Goal: Task Accomplishment & Management: Manage account settings

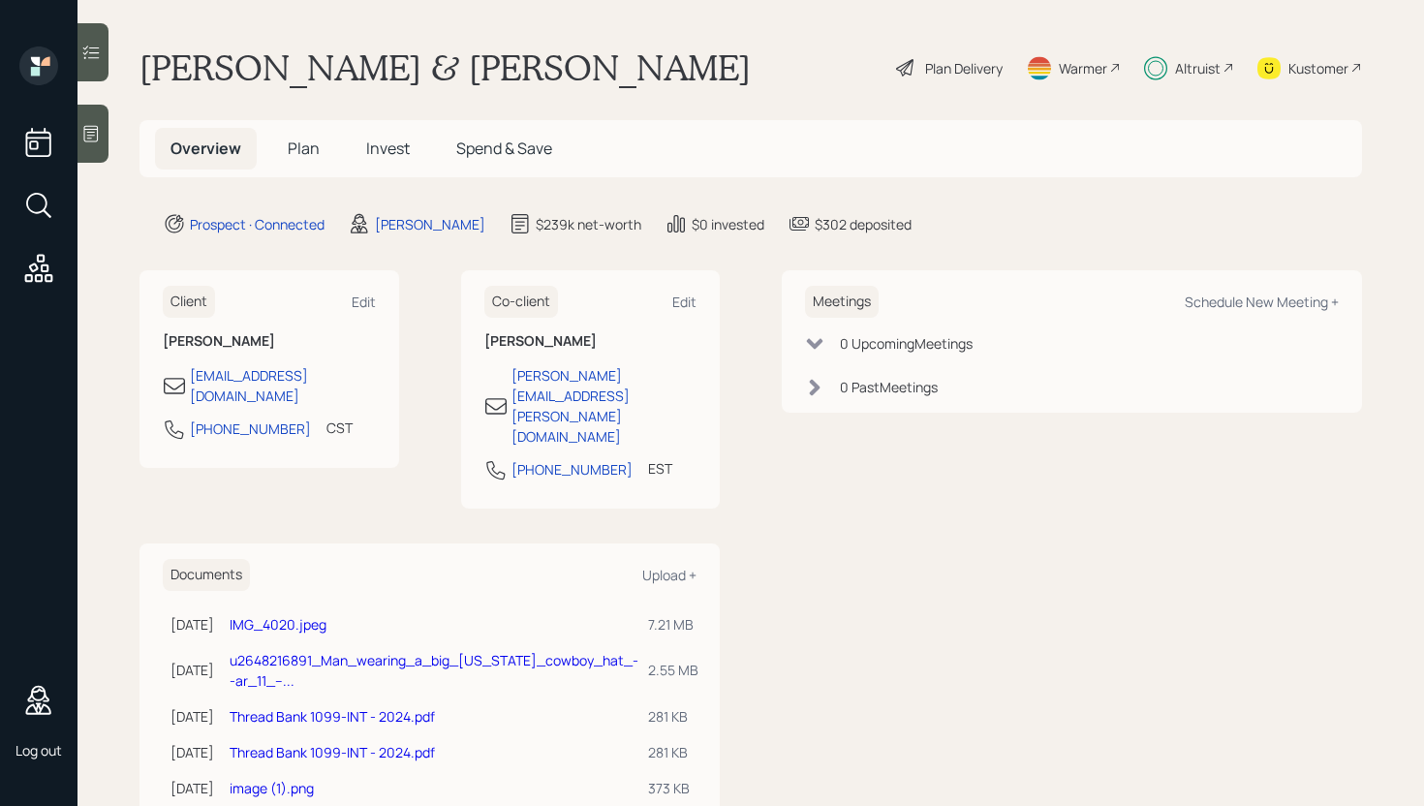
click at [474, 147] on span "Spend & Save" at bounding box center [504, 148] width 96 height 21
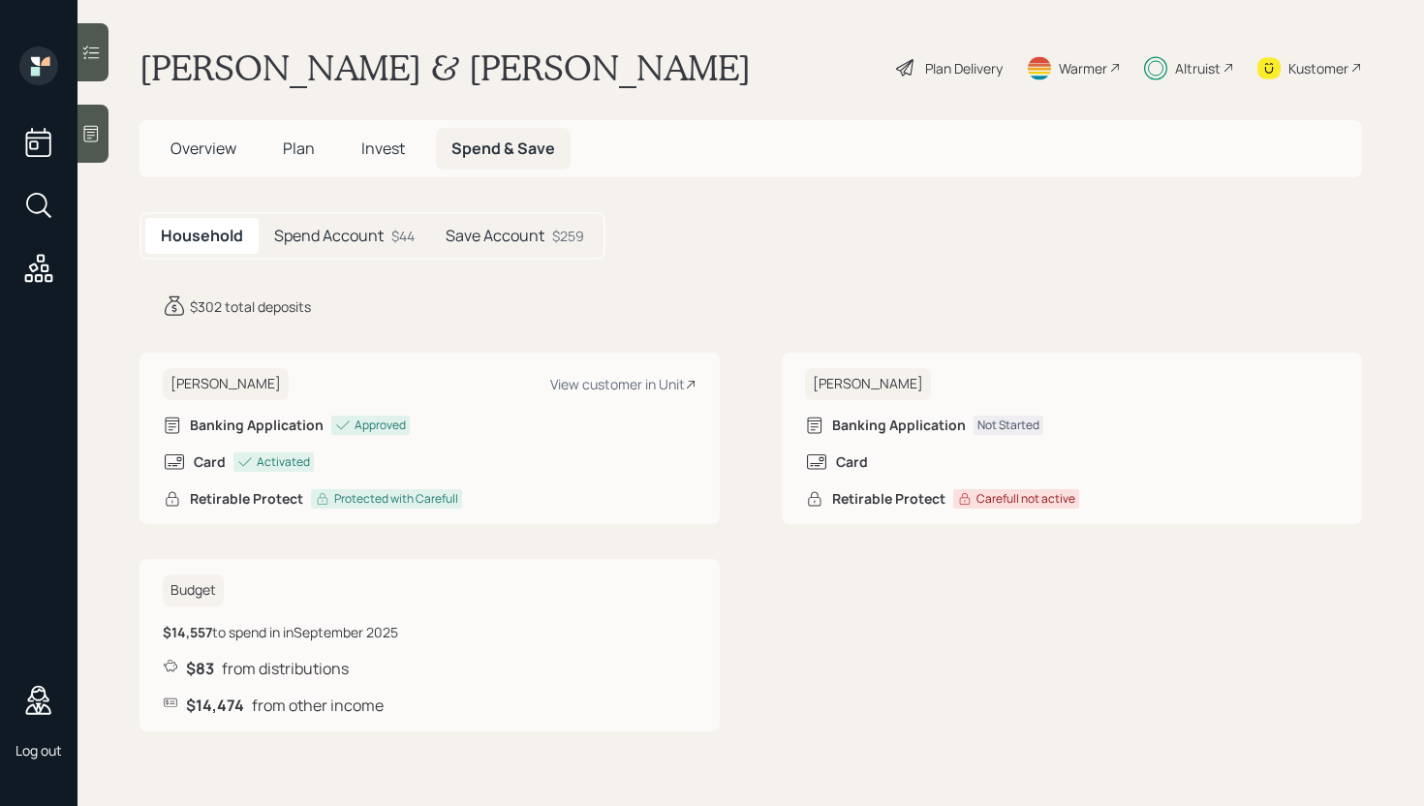
click at [343, 239] on h5 "Spend Account" at bounding box center [328, 236] width 109 height 18
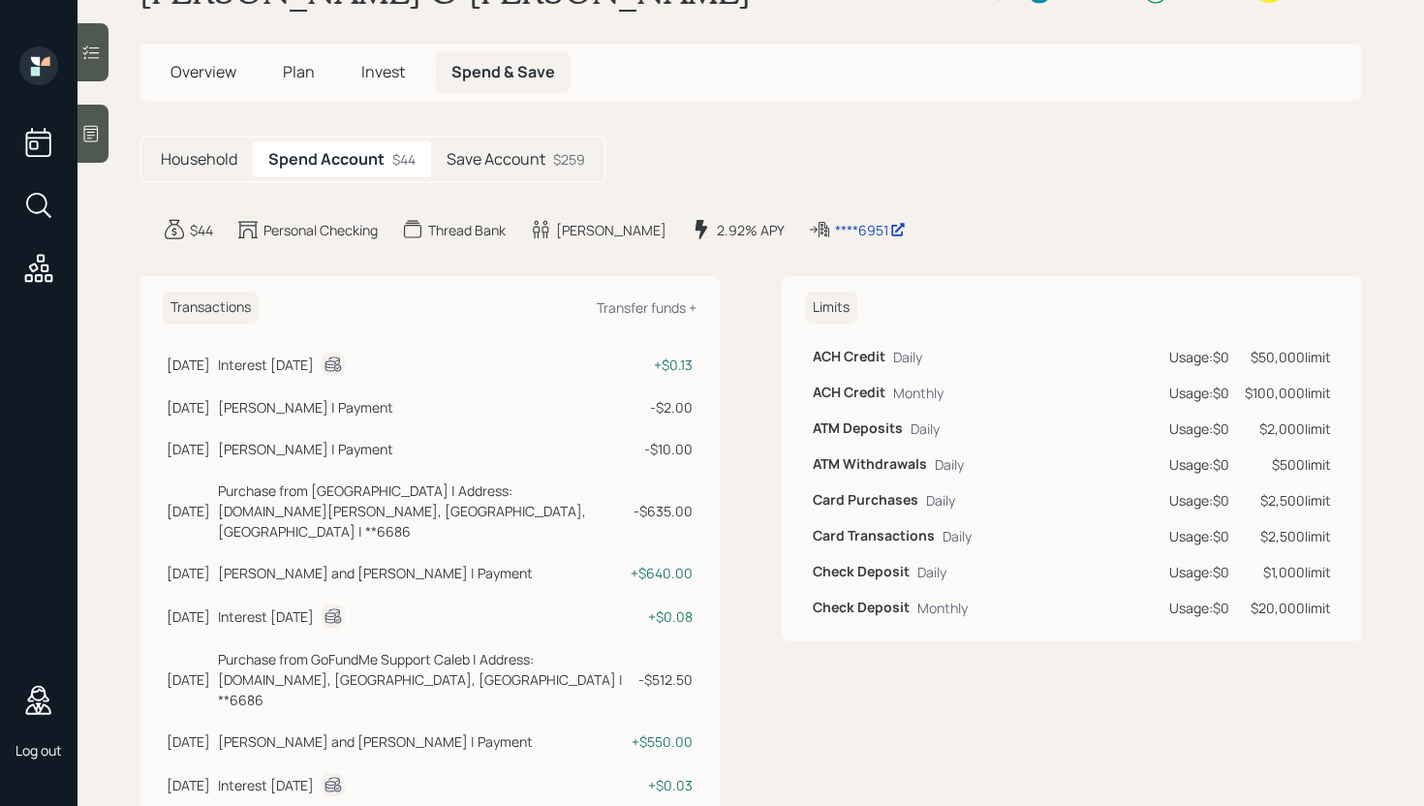
scroll to position [83, 0]
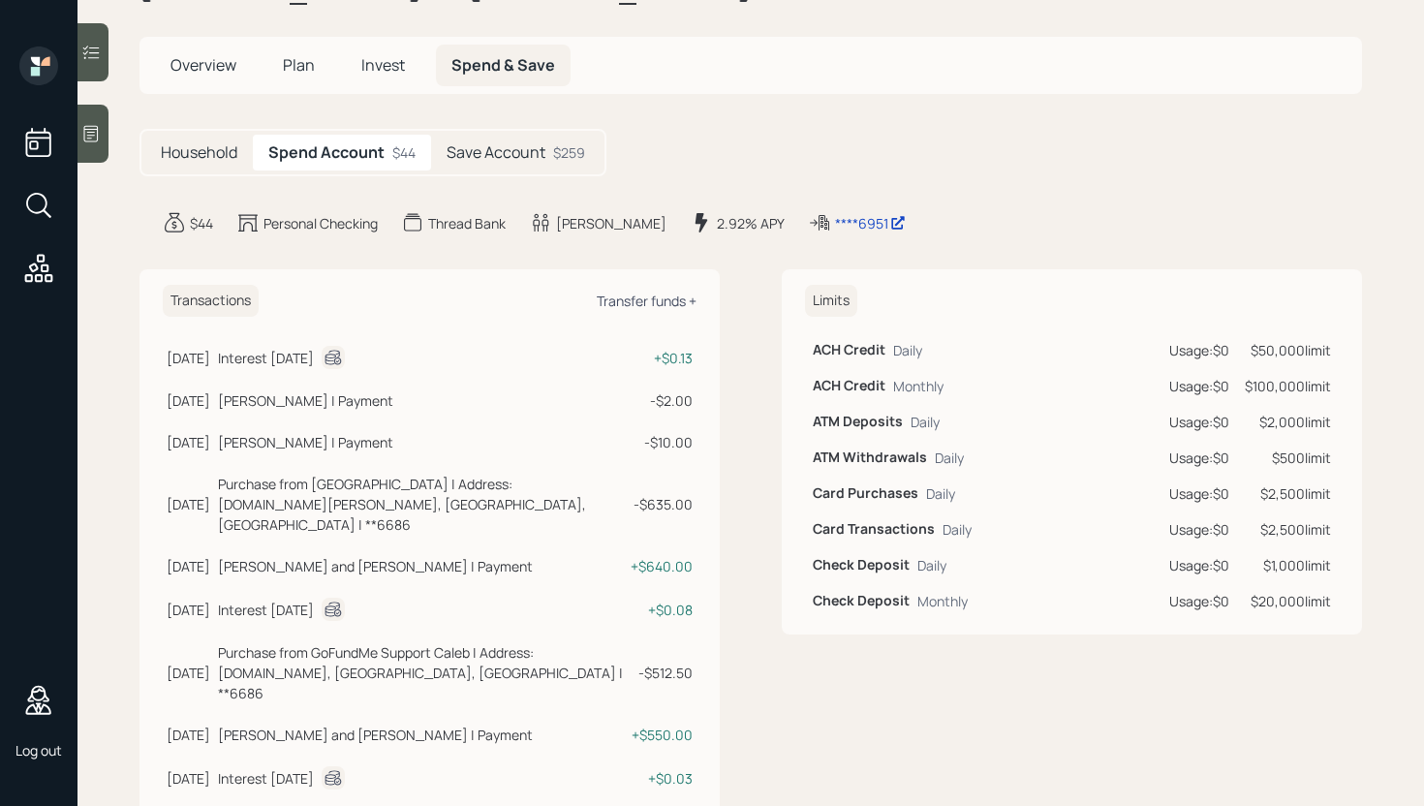
click at [673, 303] on div "Transfer funds +" at bounding box center [647, 301] width 100 height 18
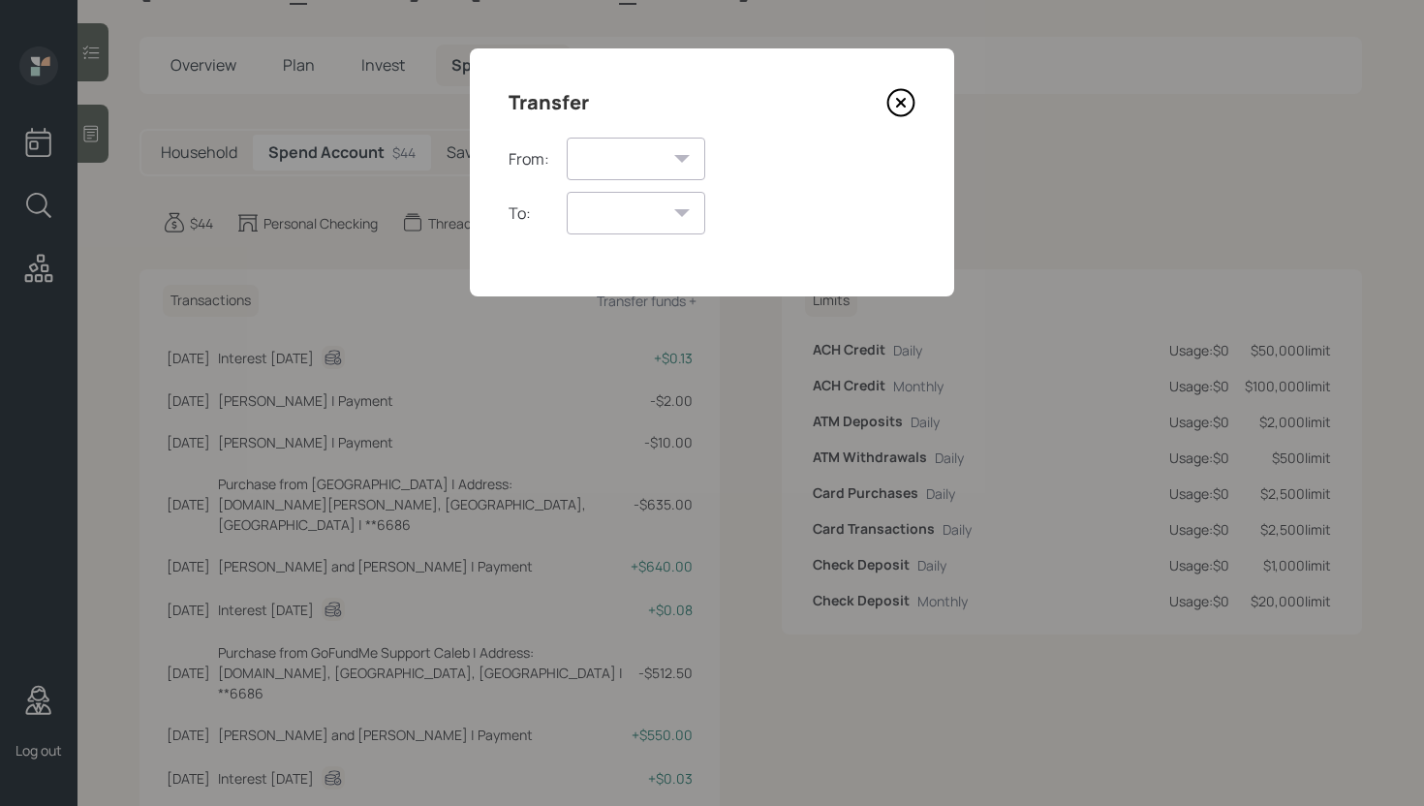
click at [666, 146] on select "Spend Account Save Account" at bounding box center [636, 159] width 139 height 43
select select "d246c097-84ce-48ea-8780-79c7d8dffa1d"
click at [567, 138] on select "Spend Account Save Account" at bounding box center [636, 159] width 139 height 43
click at [665, 210] on div "Save Account" at bounding box center [631, 213] width 129 height 43
click at [657, 213] on select "Save Account" at bounding box center [631, 213] width 129 height 43
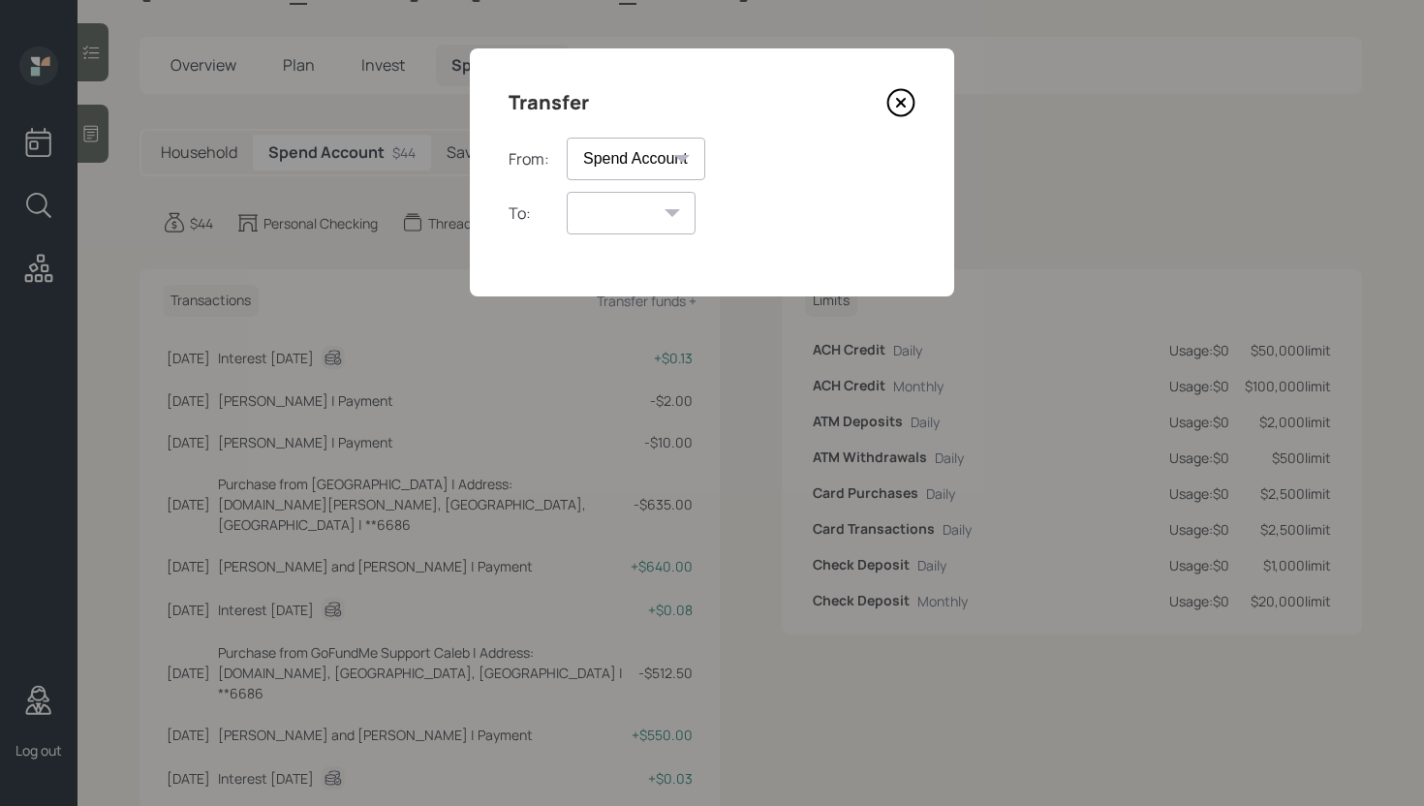
select select "d521f61a-df8b-400b-b219-b85ef29fd42b"
click at [567, 192] on select "Save Account" at bounding box center [631, 213] width 129 height 43
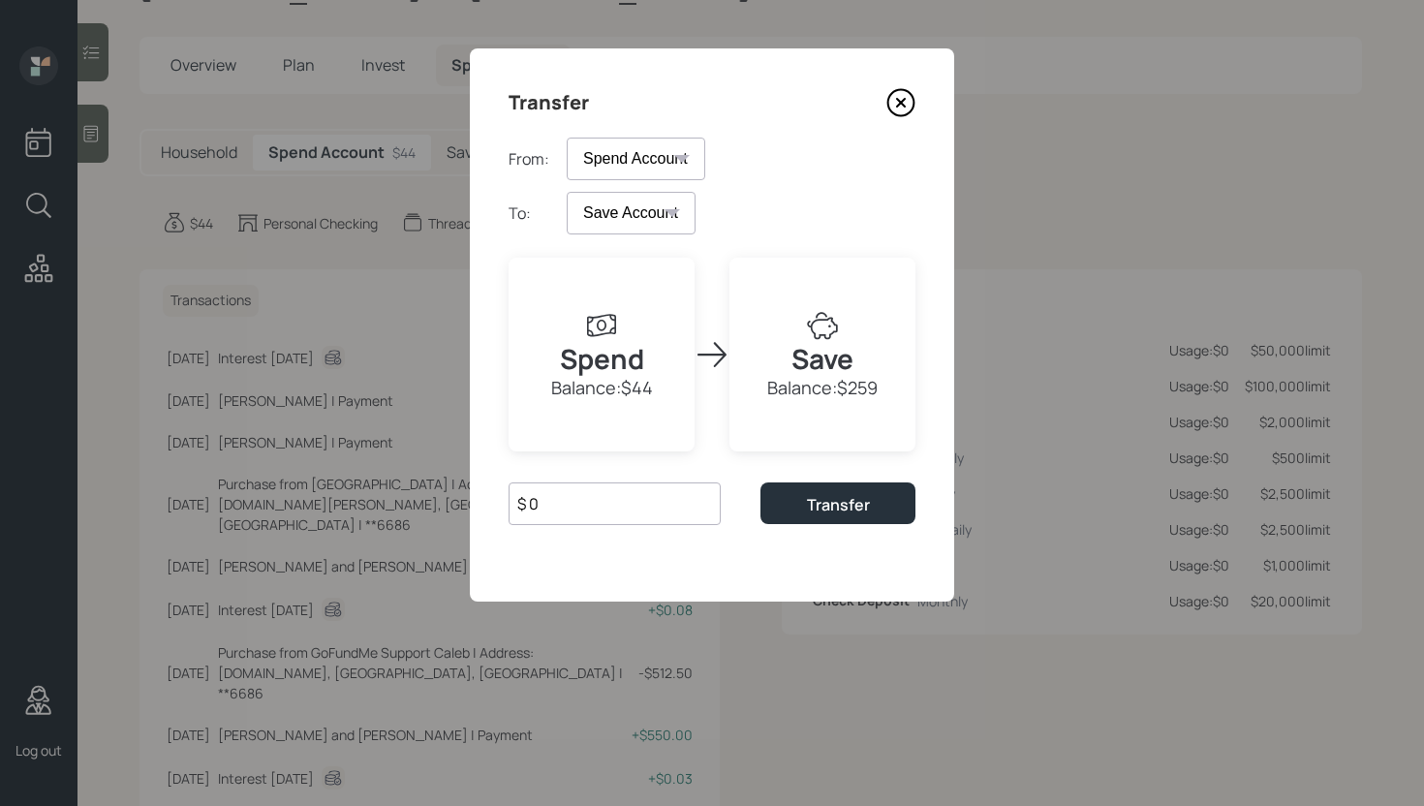
click at [900, 102] on icon at bounding box center [901, 103] width 8 height 8
